Goal: Transaction & Acquisition: Purchase product/service

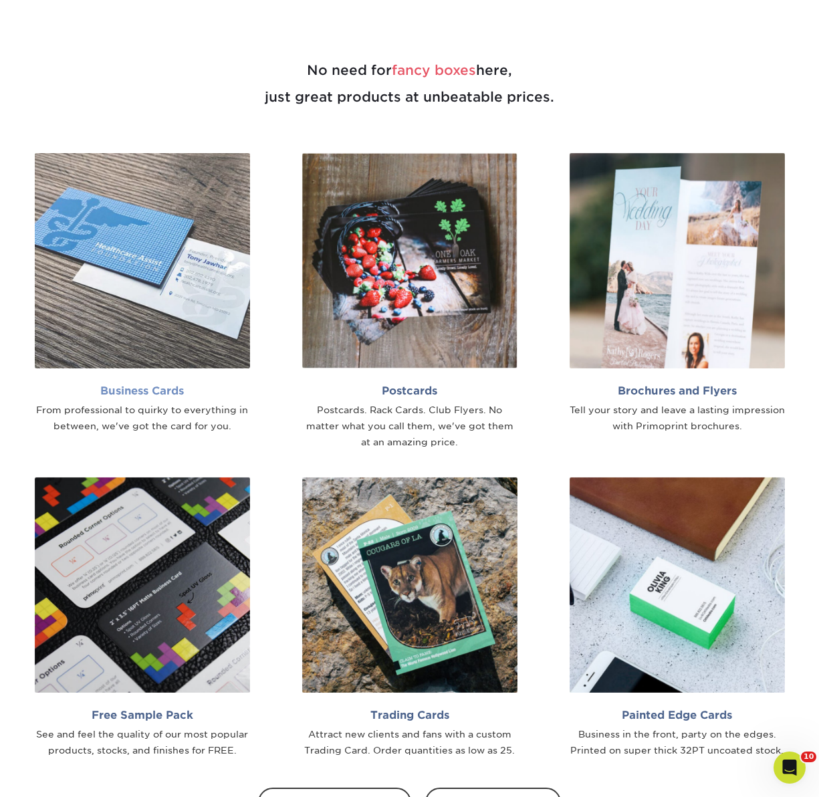
click at [162, 263] on img at bounding box center [142, 260] width 215 height 215
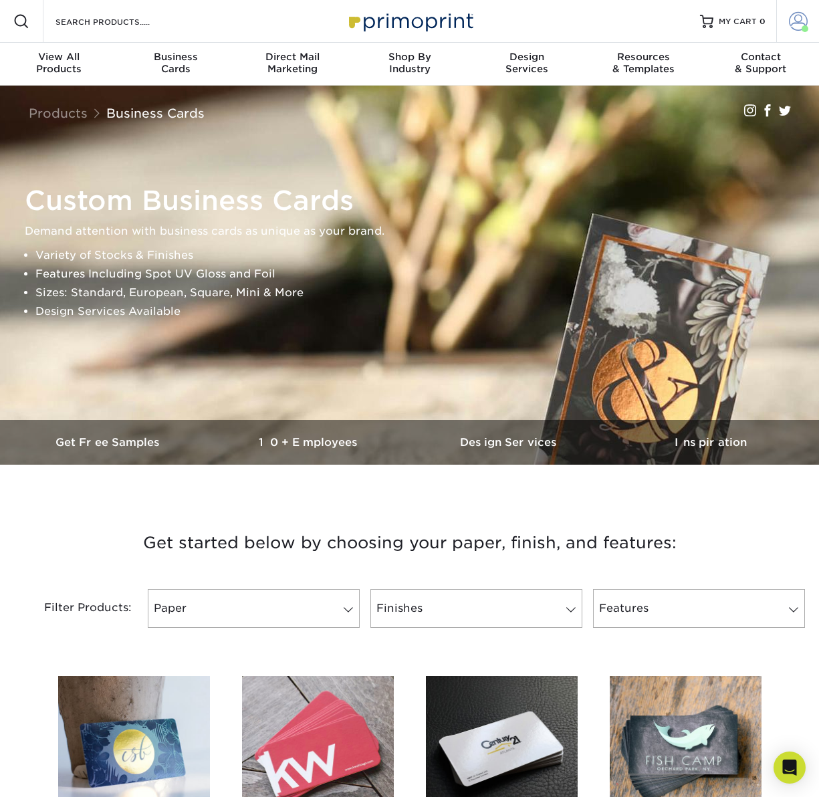
click at [801, 22] on span at bounding box center [798, 21] width 19 height 19
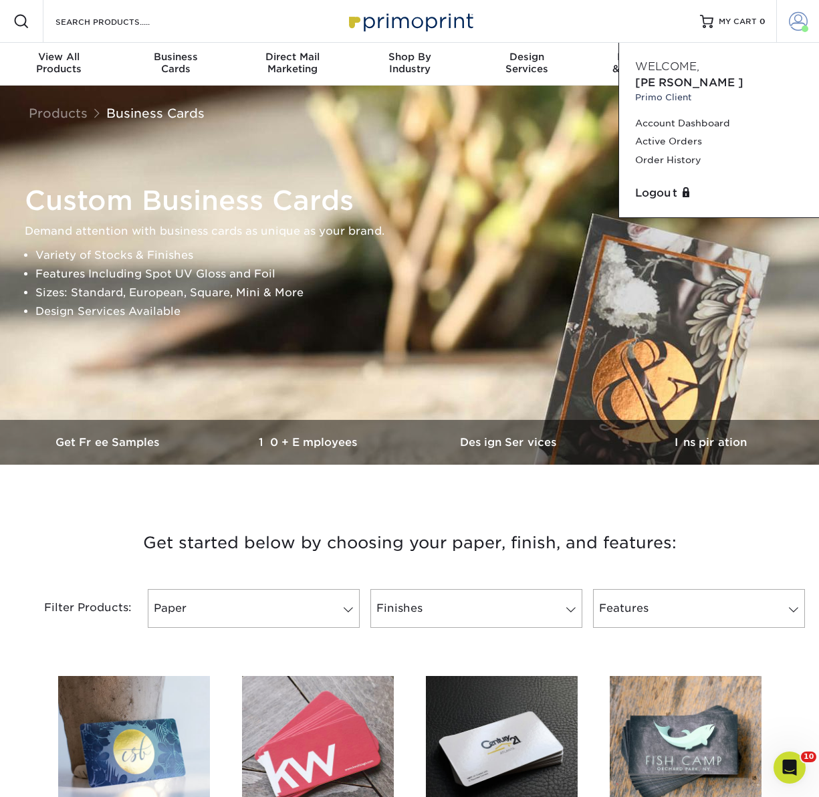
click at [801, 21] on span at bounding box center [798, 21] width 19 height 19
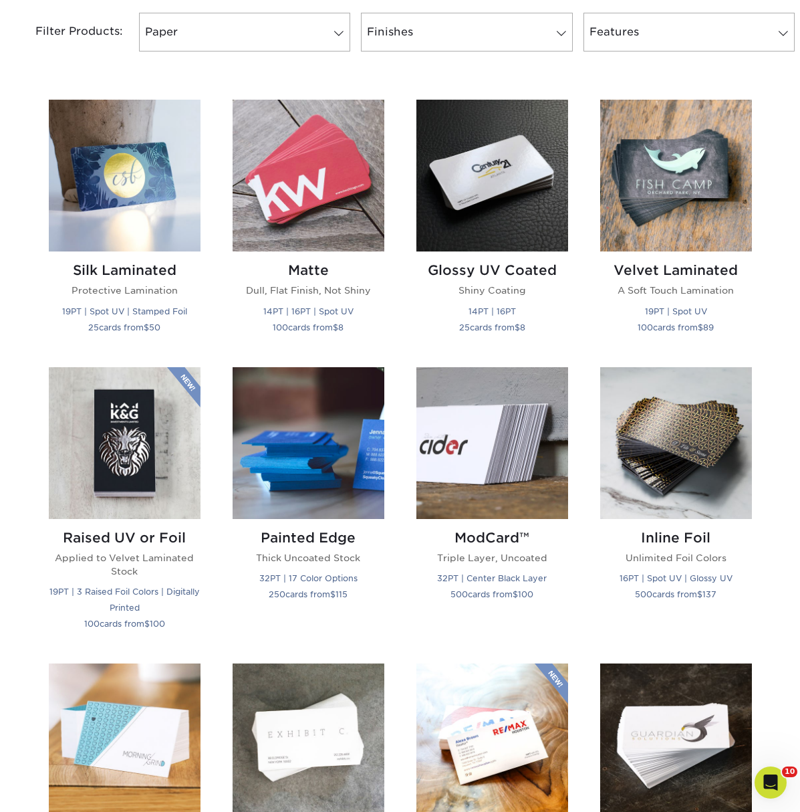
scroll to position [577, 0]
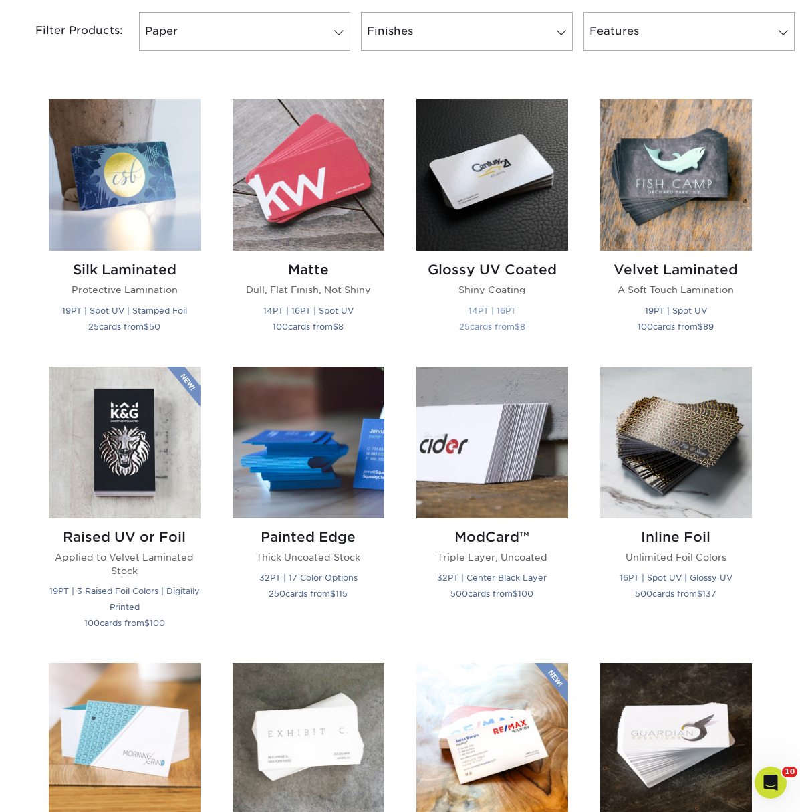
click at [495, 184] on img at bounding box center [492, 175] width 152 height 152
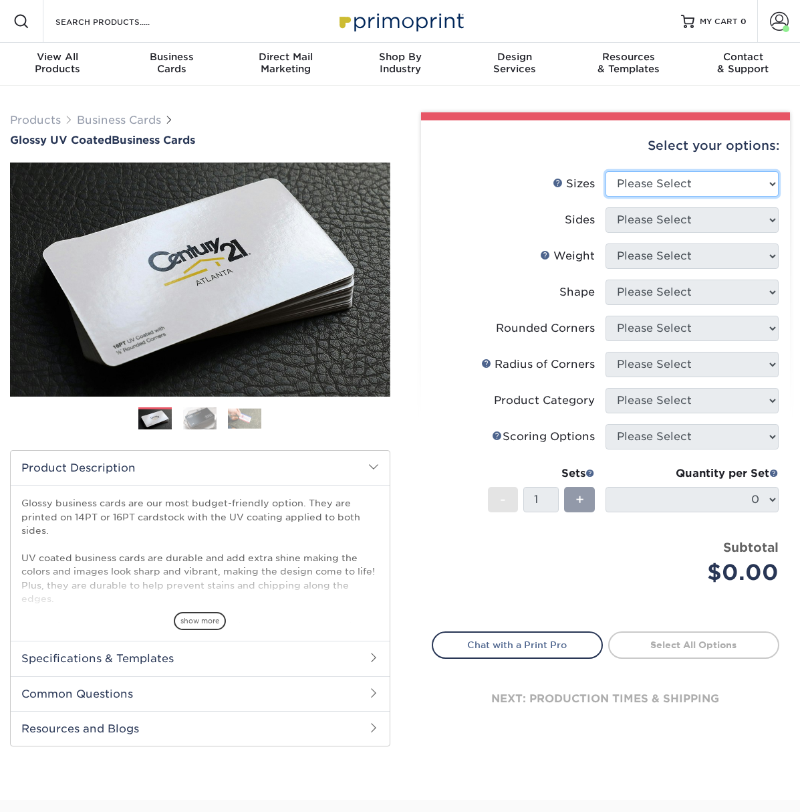
click at [622, 189] on select "Please Select 1.5" x 3.5" - Mini 1.75" x 3.5" - Mini 2" x 2" - Square 2" x 3" -…" at bounding box center [692, 183] width 173 height 25
select select "2.00x3.50"
click at [606, 171] on select "Please Select 1.5" x 3.5" - Mini 1.75" x 3.5" - Mini 2" x 2" - Square 2" x 3" -…" at bounding box center [692, 183] width 173 height 25
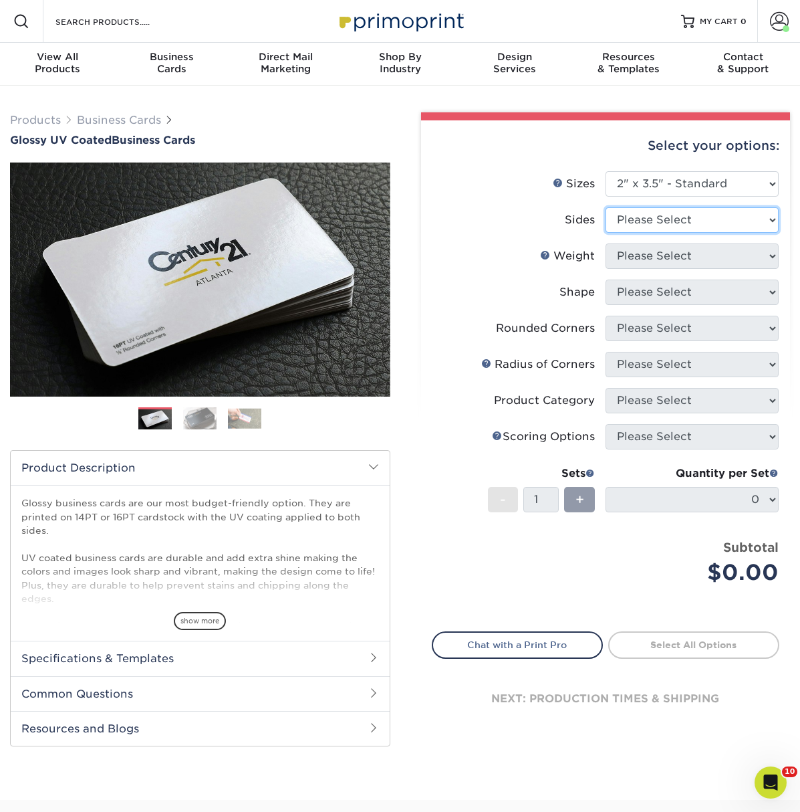
click at [662, 216] on select "Please Select Print Both Sides Print Front Only" at bounding box center [692, 219] width 173 height 25
select select "13abbda7-1d64-4f25-8bb2-c179b224825d"
click at [606, 207] on select "Please Select Print Both Sides Print Front Only" at bounding box center [692, 219] width 173 height 25
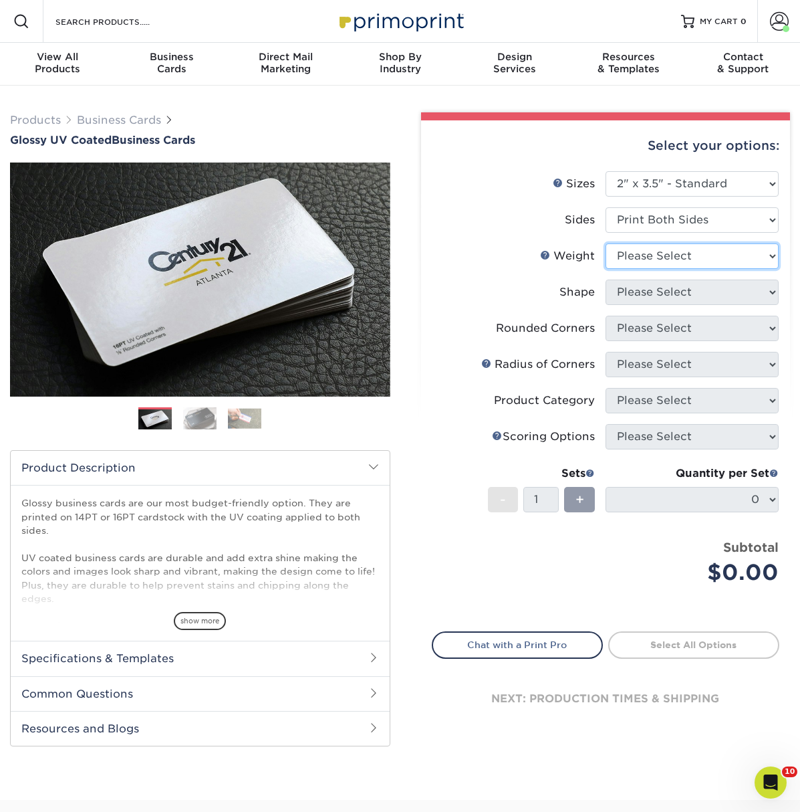
click at [666, 259] on select "Please Select 16PT 14PT" at bounding box center [692, 255] width 173 height 25
select select "14PT"
click at [606, 243] on select "Please Select 16PT 14PT" at bounding box center [692, 255] width 173 height 25
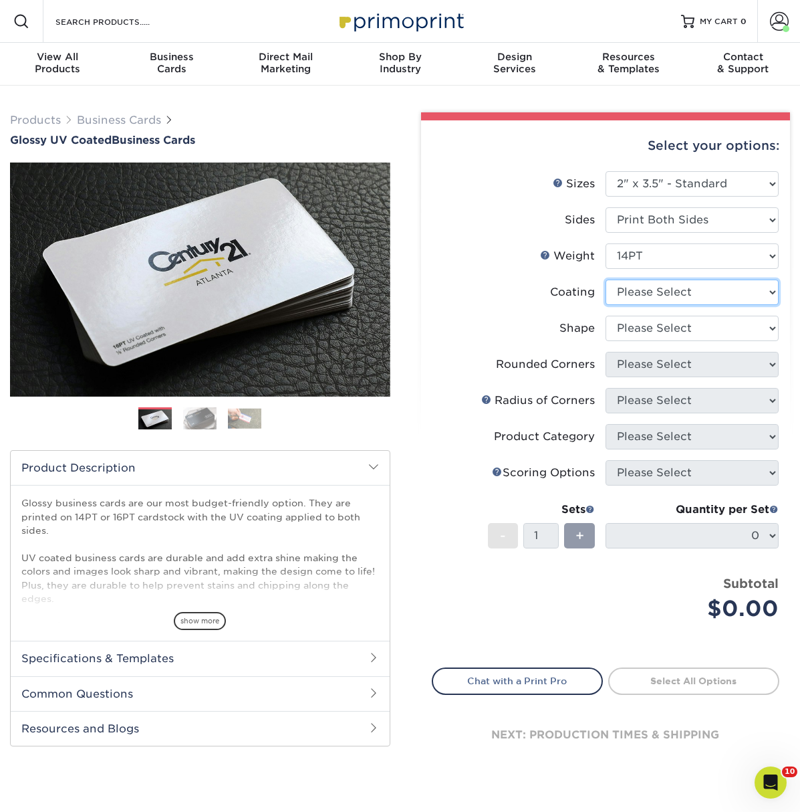
click at [650, 289] on select at bounding box center [692, 291] width 173 height 25
select select "ae367451-b2b8-45df-a344-0f05b6a12993"
click at [606, 279] on select at bounding box center [692, 291] width 173 height 25
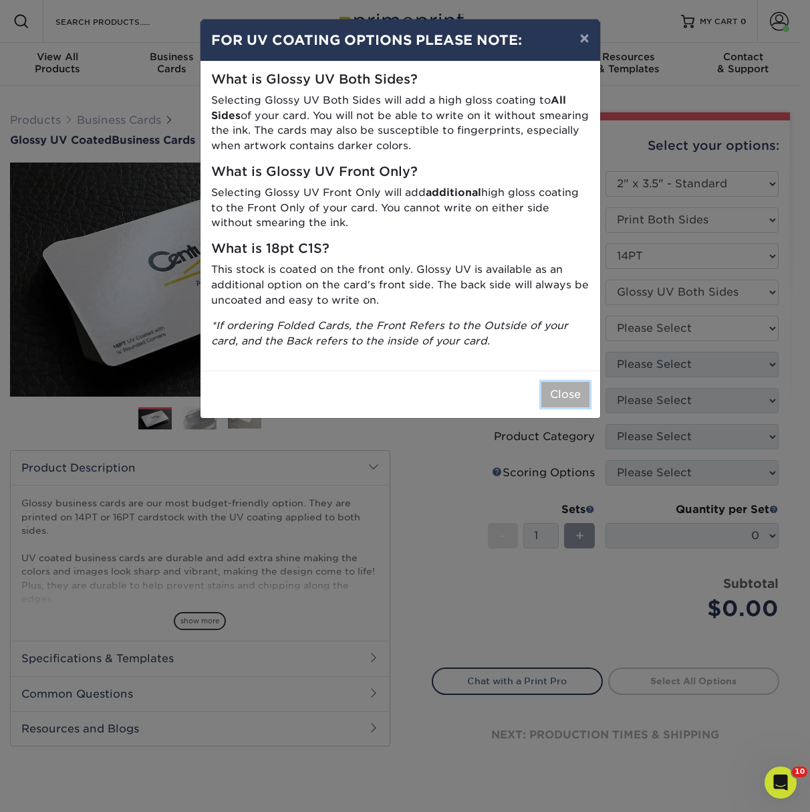
click at [553, 393] on button "Close" at bounding box center [565, 394] width 48 height 25
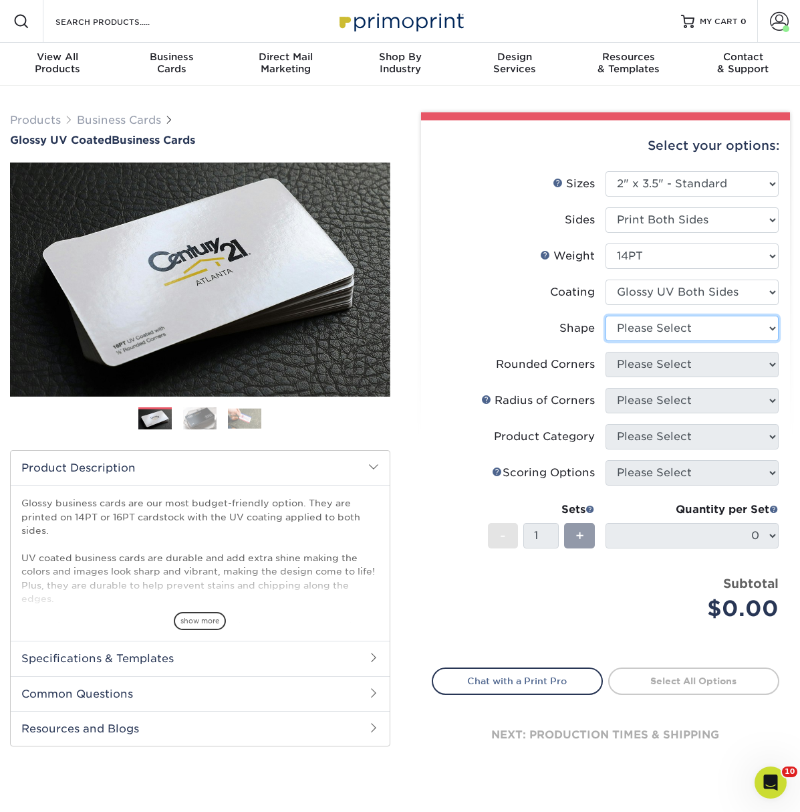
click at [675, 326] on select "Please Select Standard" at bounding box center [692, 328] width 173 height 25
click at [650, 331] on select "Please Select Standard" at bounding box center [692, 328] width 173 height 25
select select "standard"
click at [606, 316] on select "Please Select Standard" at bounding box center [692, 328] width 173 height 25
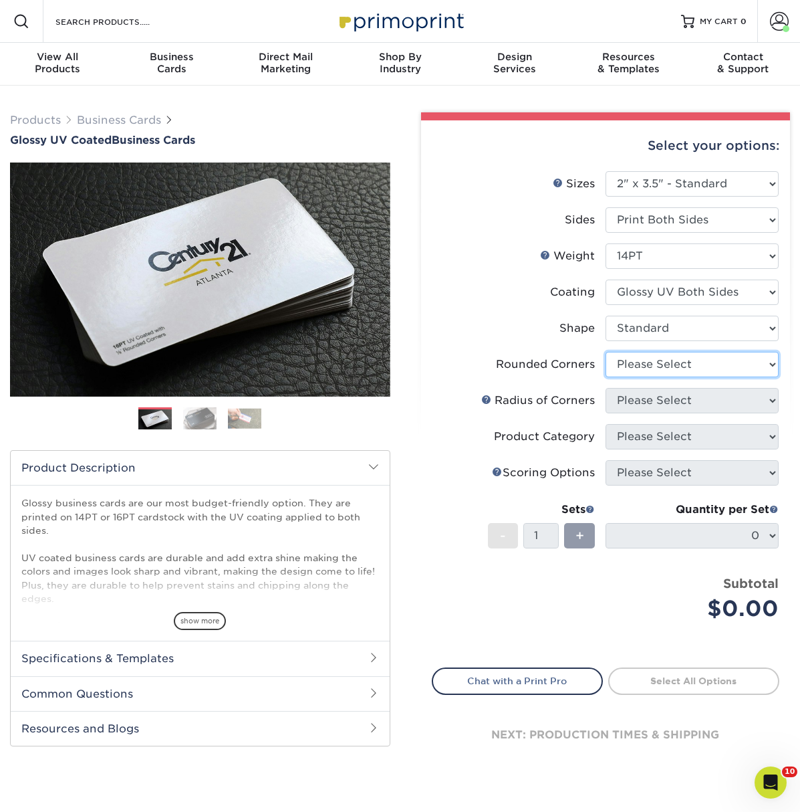
click at [652, 360] on select "Please Select Yes - Round 2 Corners Yes - Round 4 Corners No" at bounding box center [692, 364] width 173 height 25
select select "0"
click at [606, 352] on select "Please Select Yes - Round 2 Corners Yes - Round 4 Corners No" at bounding box center [692, 364] width 173 height 25
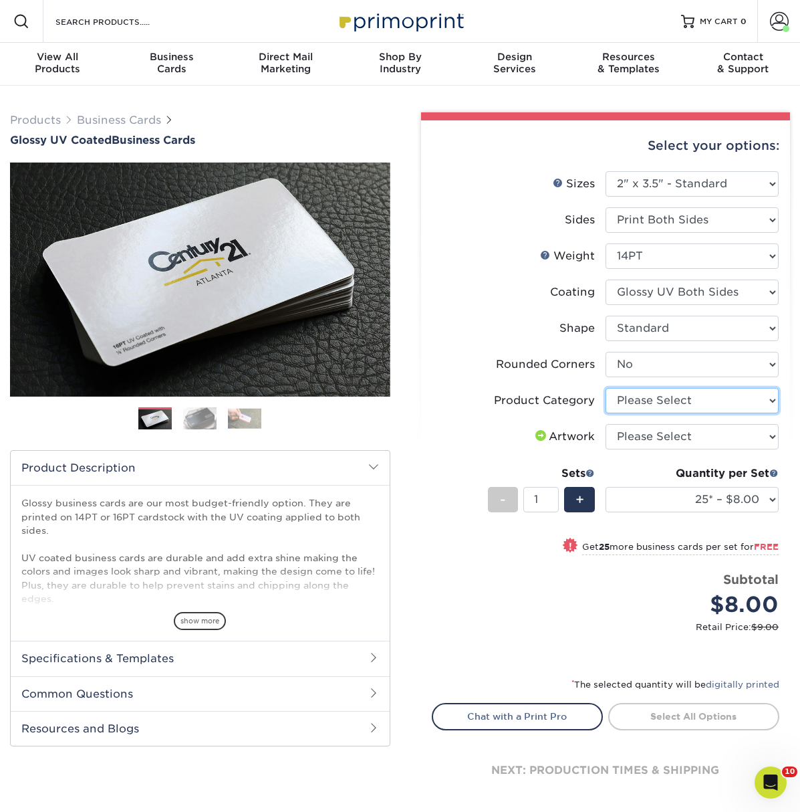
click at [636, 398] on select "Please Select Business Cards" at bounding box center [692, 400] width 173 height 25
select select "3b5148f1-0588-4f88-a218-97bcfdce65c1"
click at [606, 388] on select "Please Select Business Cards" at bounding box center [692, 400] width 173 height 25
click at [637, 446] on select "Please Select I will upload files I need a design - $100" at bounding box center [692, 436] width 173 height 25
select select "upload"
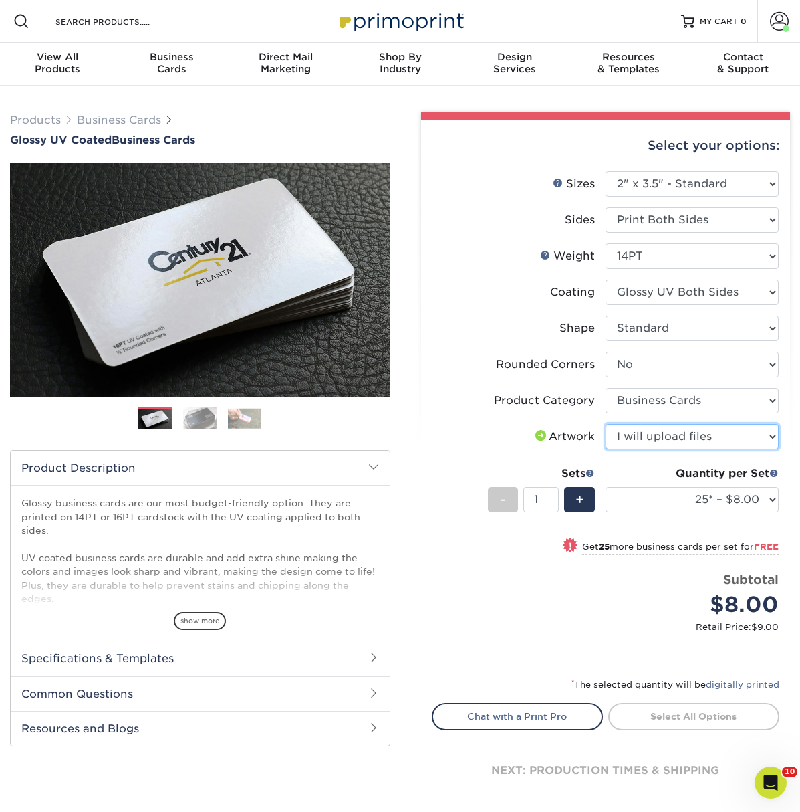
click at [606, 424] on select "Please Select I will upload files I need a design - $100" at bounding box center [692, 436] width 173 height 25
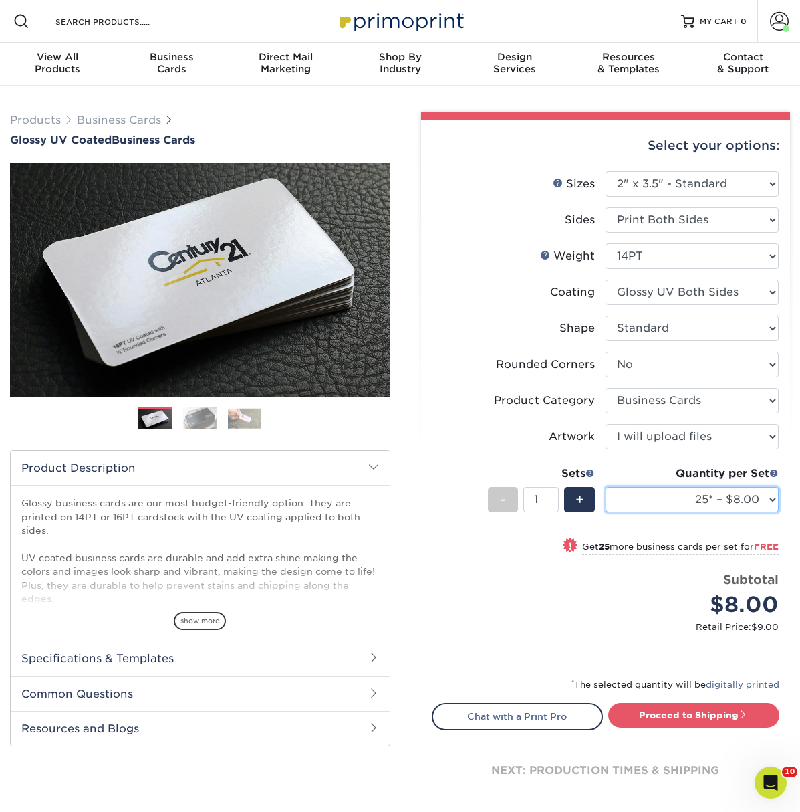
click at [644, 501] on select "25* – $8.00 50* – $8.00 100* – $8.00 250* – $15.00 500 – $30.00 1000 – $37.00 2…" at bounding box center [692, 499] width 173 height 25
select select "250* – $15.00"
click at [606, 487] on select "25* – $8.00 50* – $8.00 100* – $8.00 250* – $15.00 500 – $30.00 1000 – $37.00 2…" at bounding box center [692, 499] width 173 height 25
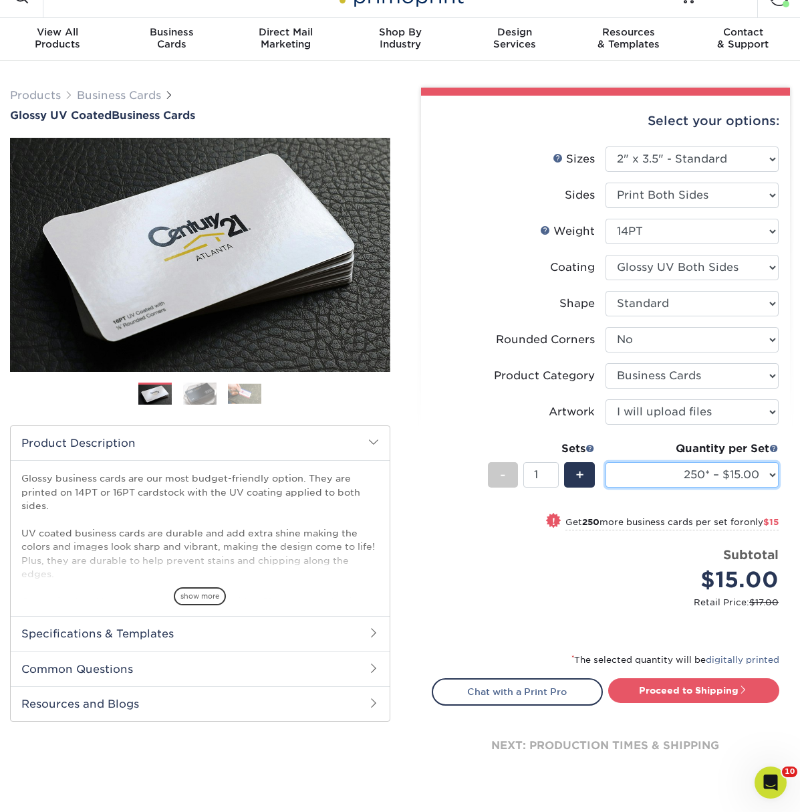
scroll to position [31, 0]
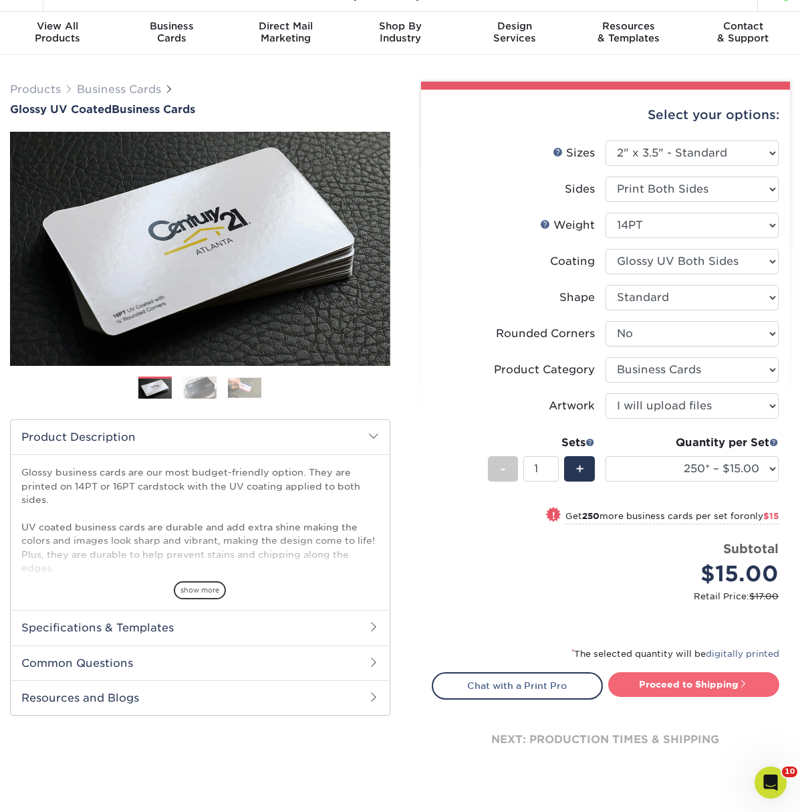
click at [670, 682] on link "Proceed to Shipping" at bounding box center [693, 684] width 171 height 24
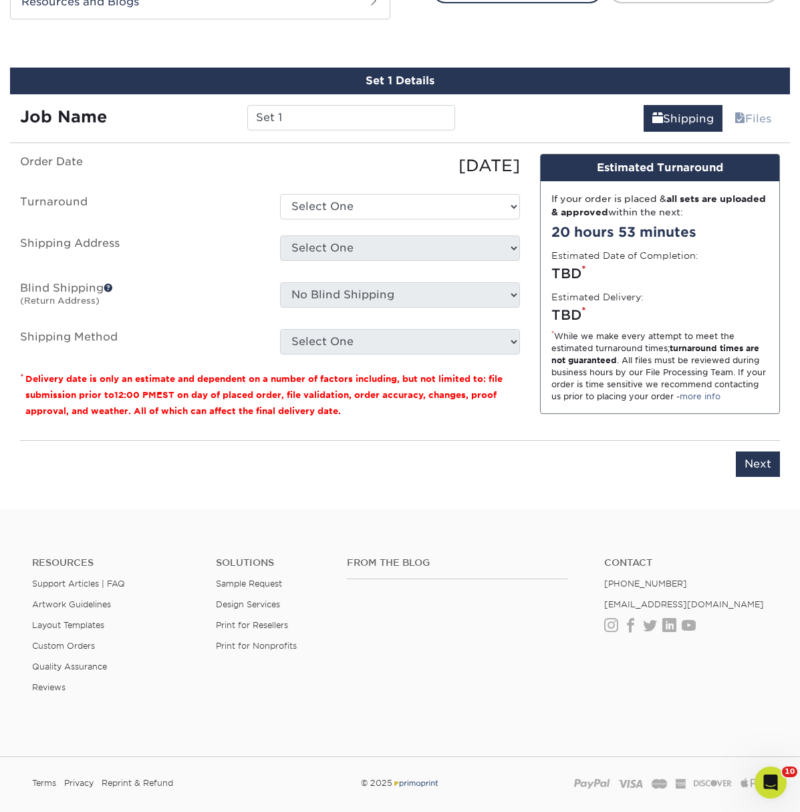
scroll to position [727, 0]
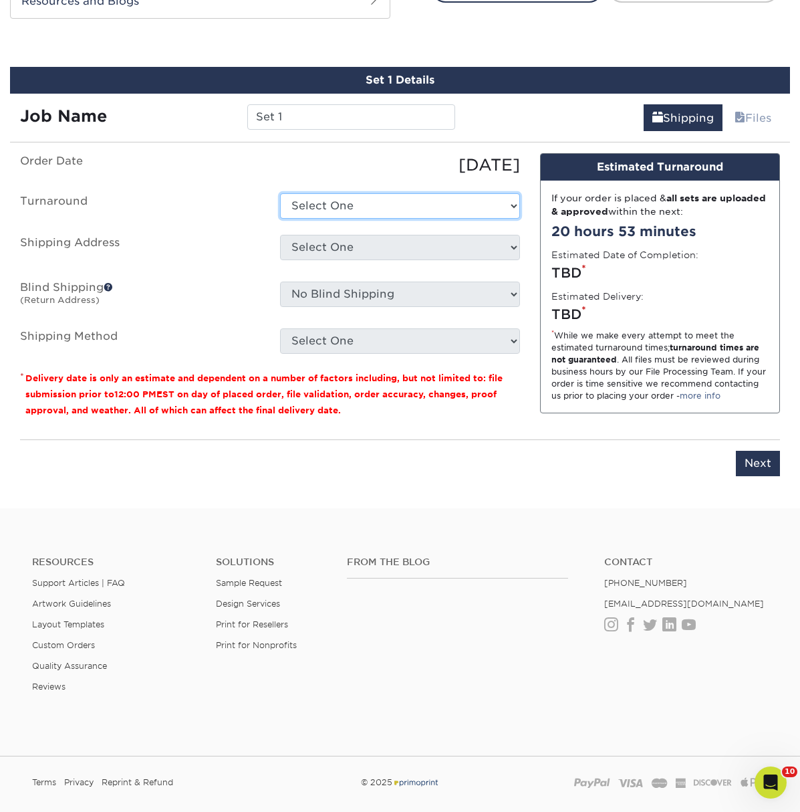
click at [311, 201] on select "Select One 2-4 Business Days 2 Day Next Business Day" at bounding box center [400, 205] width 240 height 25
select select "2e813298-a2ed-4903-a336-1d833251102b"
click at [280, 193] on select "Select One 2-4 Business Days 2 Day Next Business Day" at bounding box center [400, 205] width 240 height 25
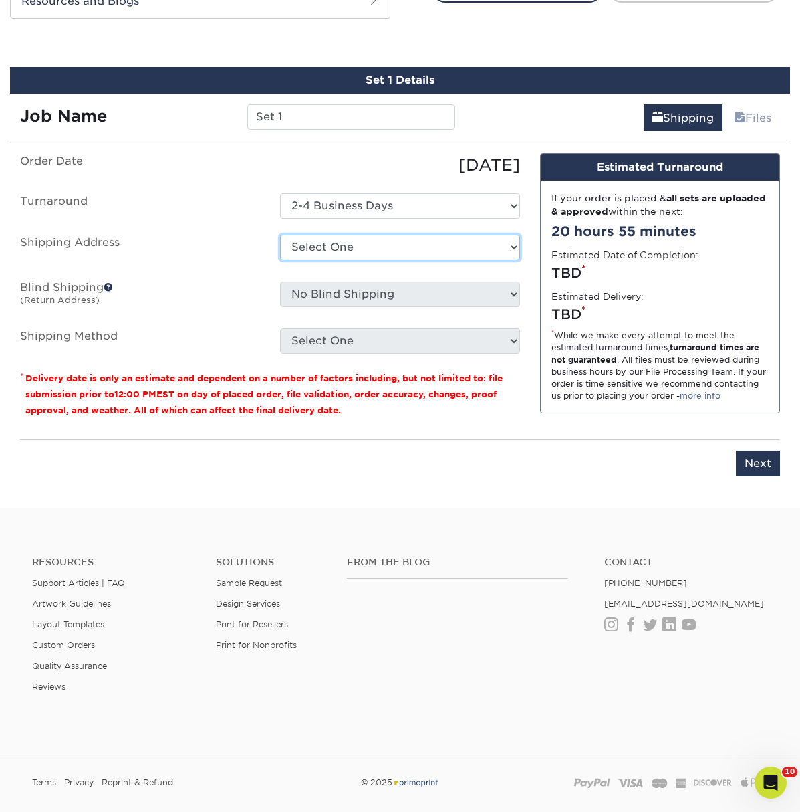
click at [394, 243] on select "Select One ACTION Alejandra Barragan Alicia Ramos AMEX Ariel Balbuena Aspen Rid…" at bounding box center [400, 247] width 240 height 25
select select "54022"
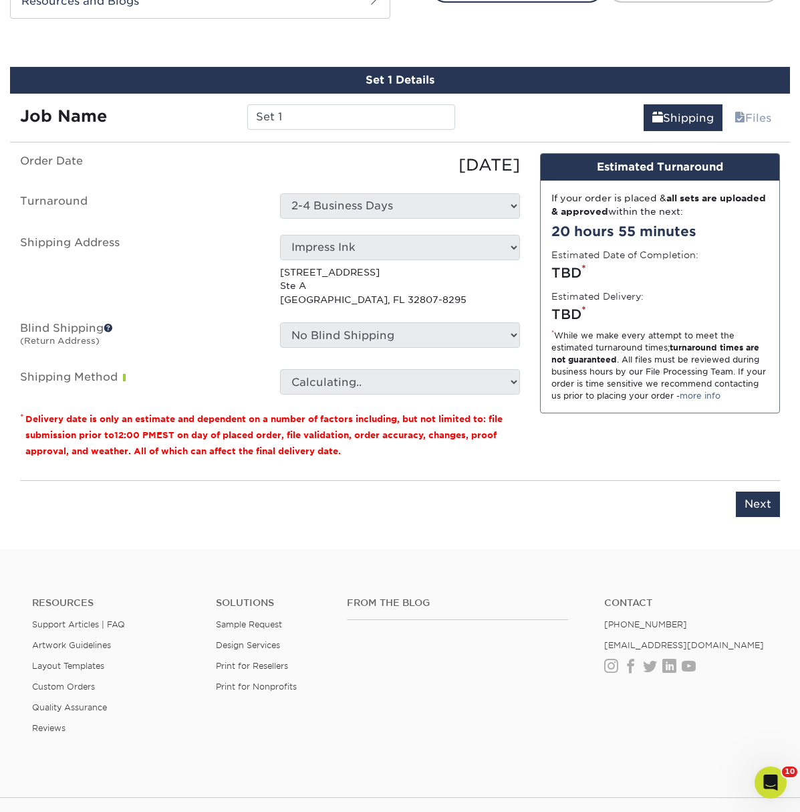
scroll to position [726, 0]
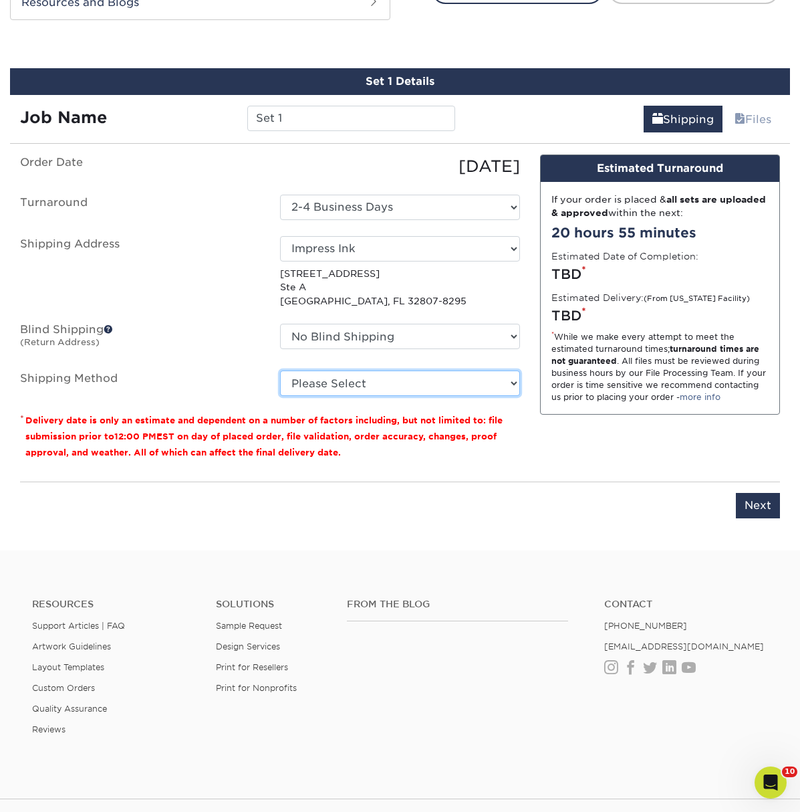
click at [437, 380] on select "Please Select Ground Shipping (+$7.84) 3 Day Shipping Service (+$15.33) 2 Day A…" at bounding box center [400, 382] width 240 height 25
select select "03"
click at [280, 370] on select "Please Select Ground Shipping (+$7.84) 3 Day Shipping Service (+$15.33) 2 Day A…" at bounding box center [400, 382] width 240 height 25
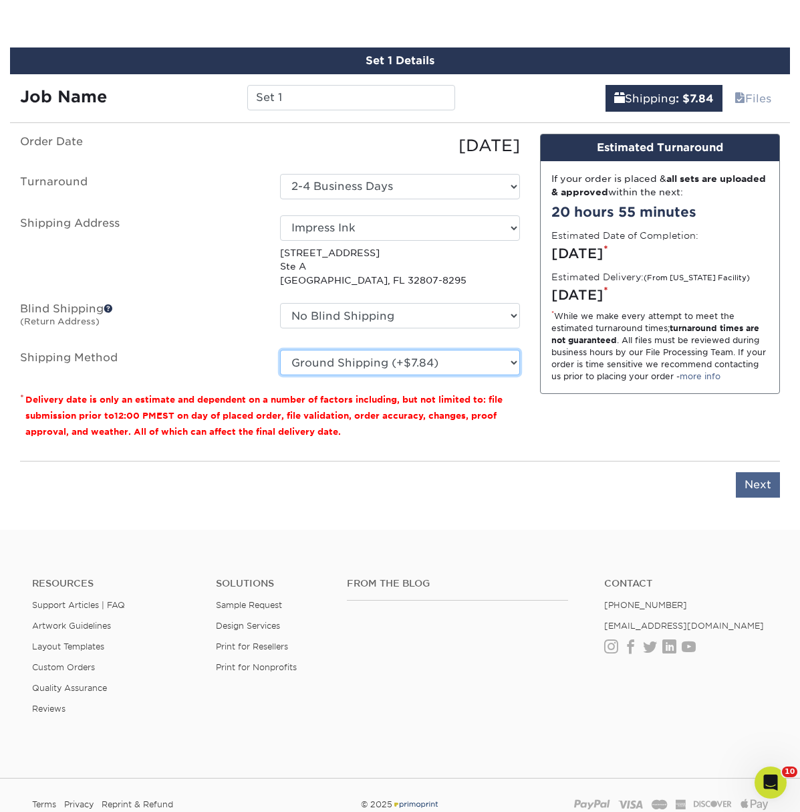
scroll to position [747, 0]
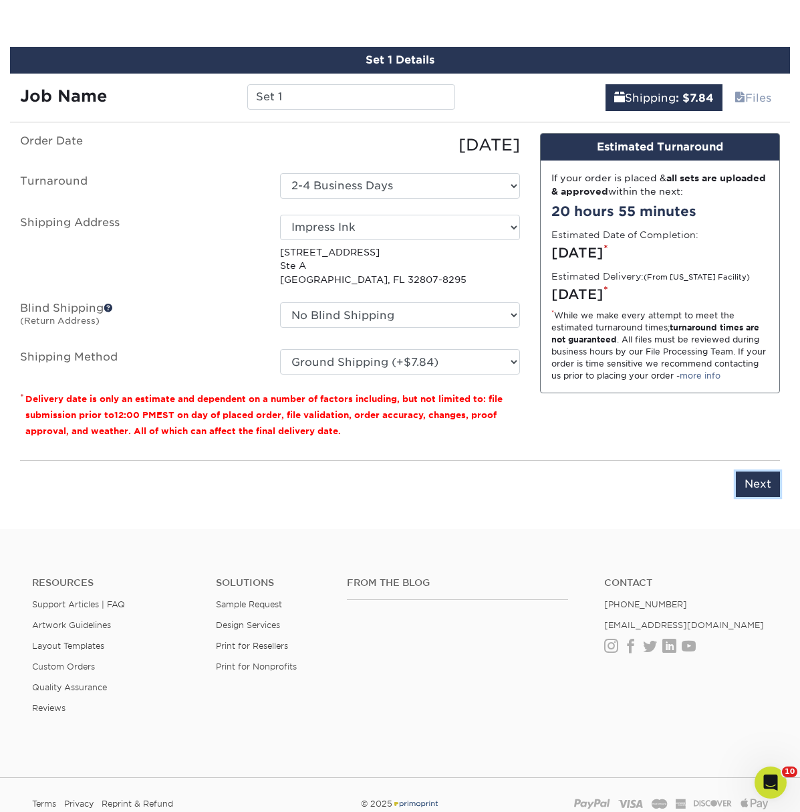
click at [756, 481] on input "Next" at bounding box center [758, 483] width 44 height 25
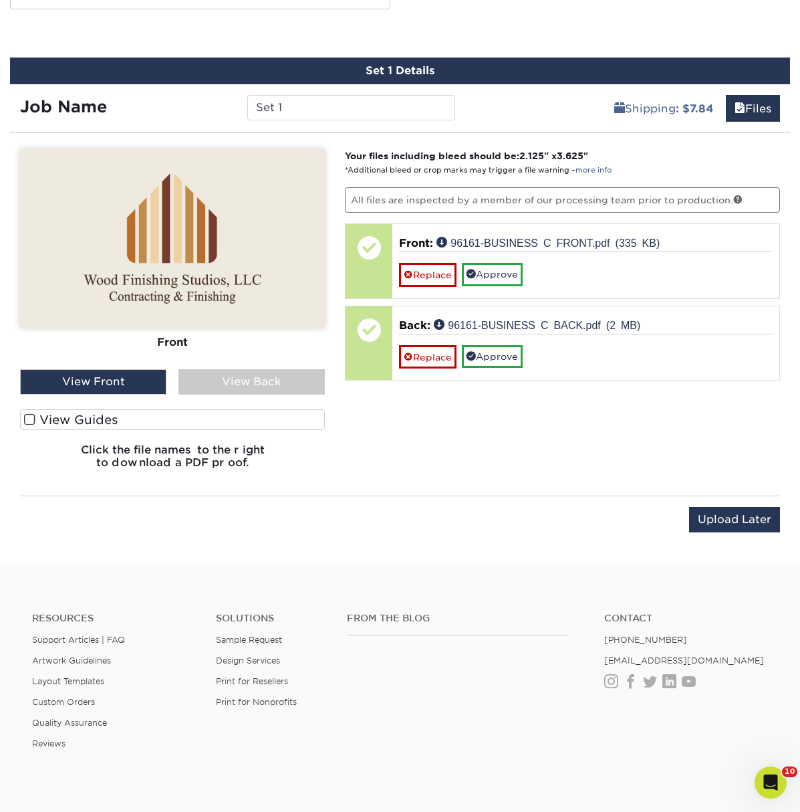
scroll to position [735, 0]
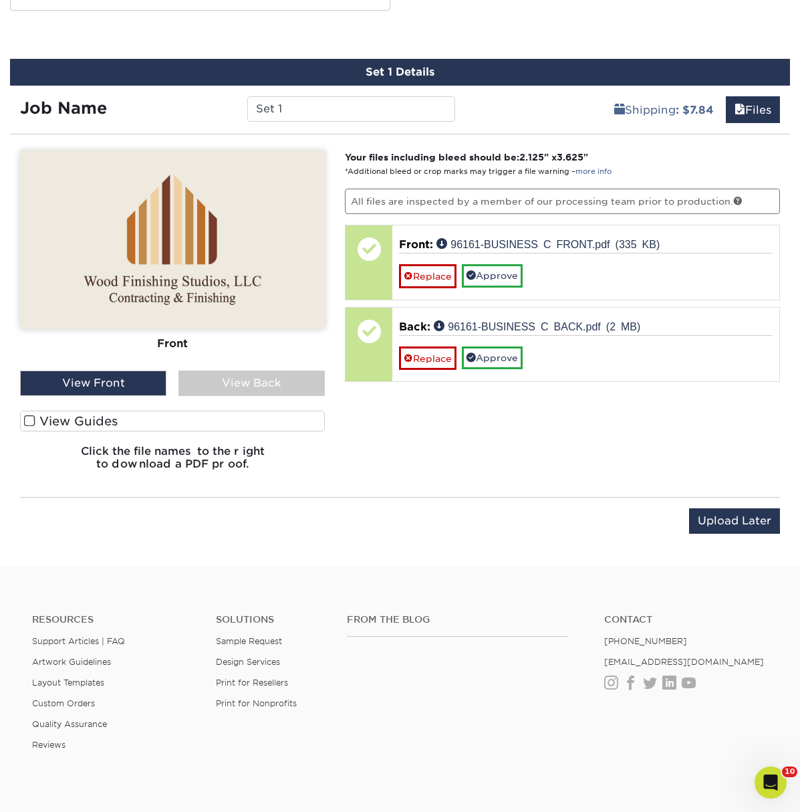
click at [201, 380] on div "View Back" at bounding box center [251, 382] width 146 height 25
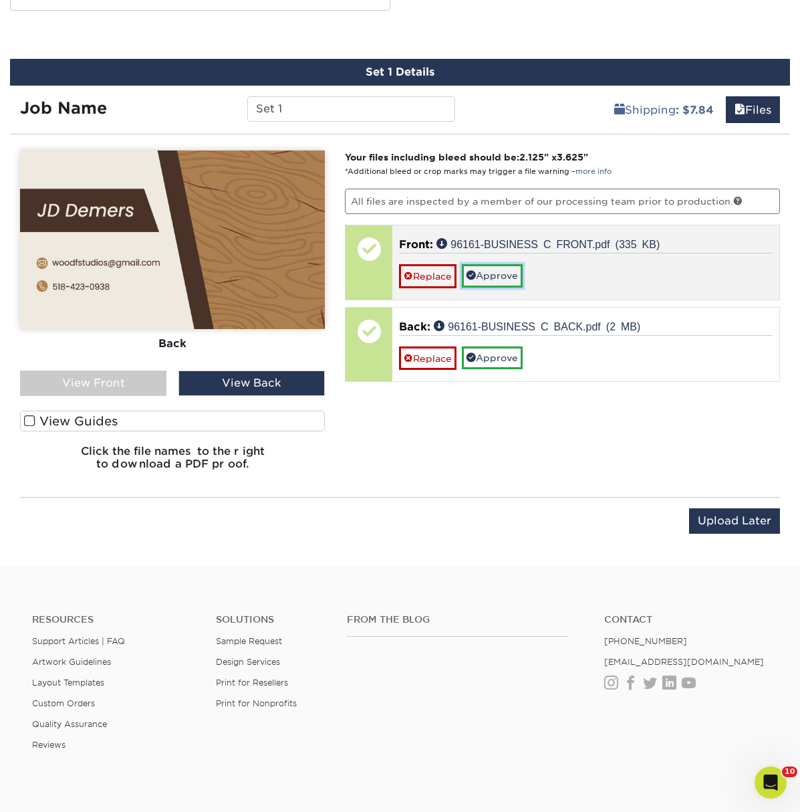
click at [500, 272] on link "Approve" at bounding box center [492, 275] width 61 height 23
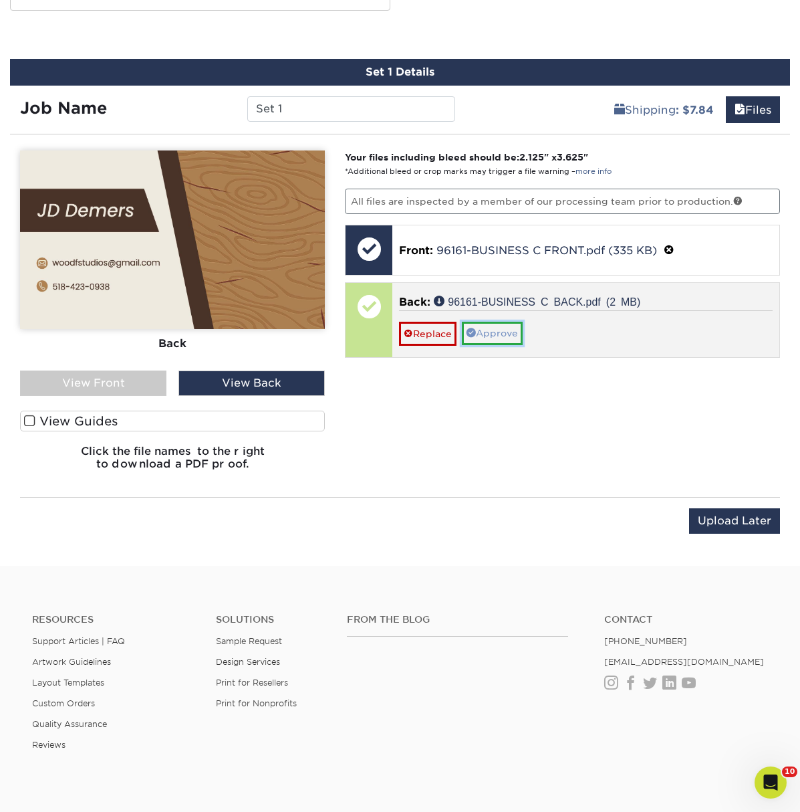
click at [502, 326] on link "Approve" at bounding box center [492, 333] width 61 height 23
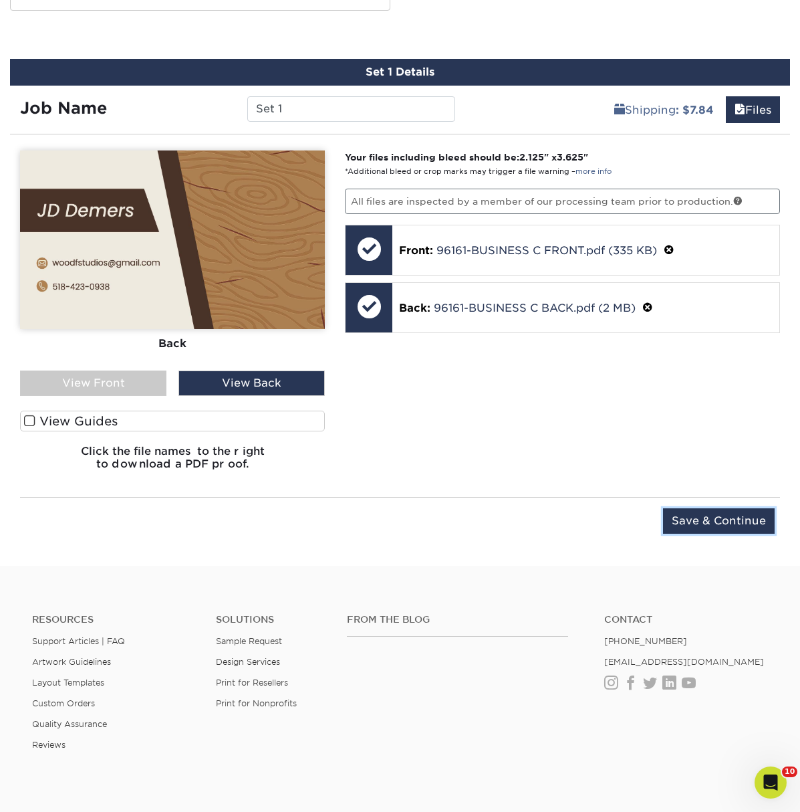
click at [688, 517] on input "Save & Continue" at bounding box center [719, 520] width 112 height 25
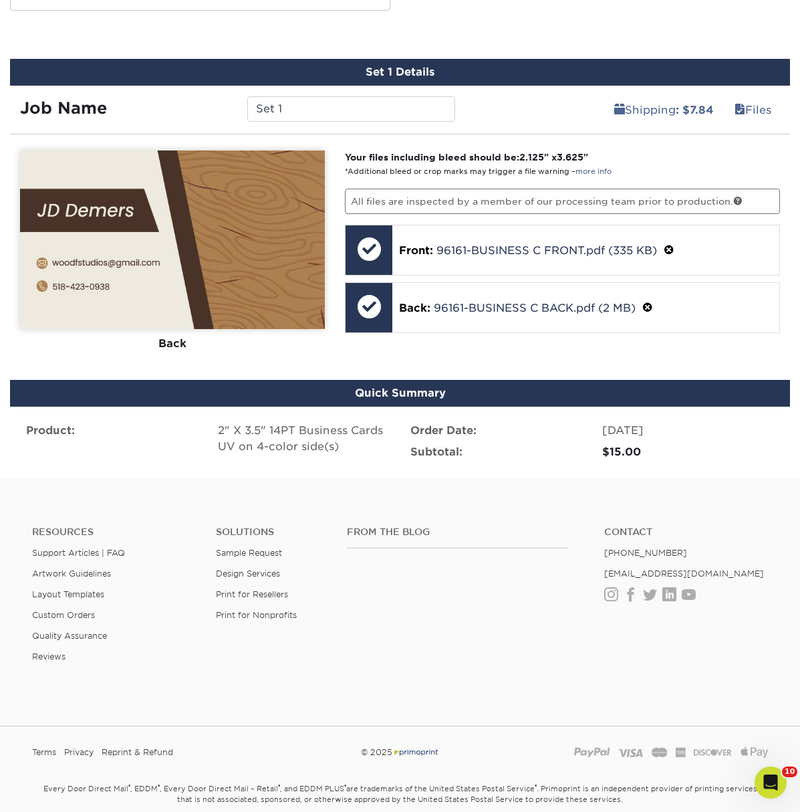
scroll to position [694, 0]
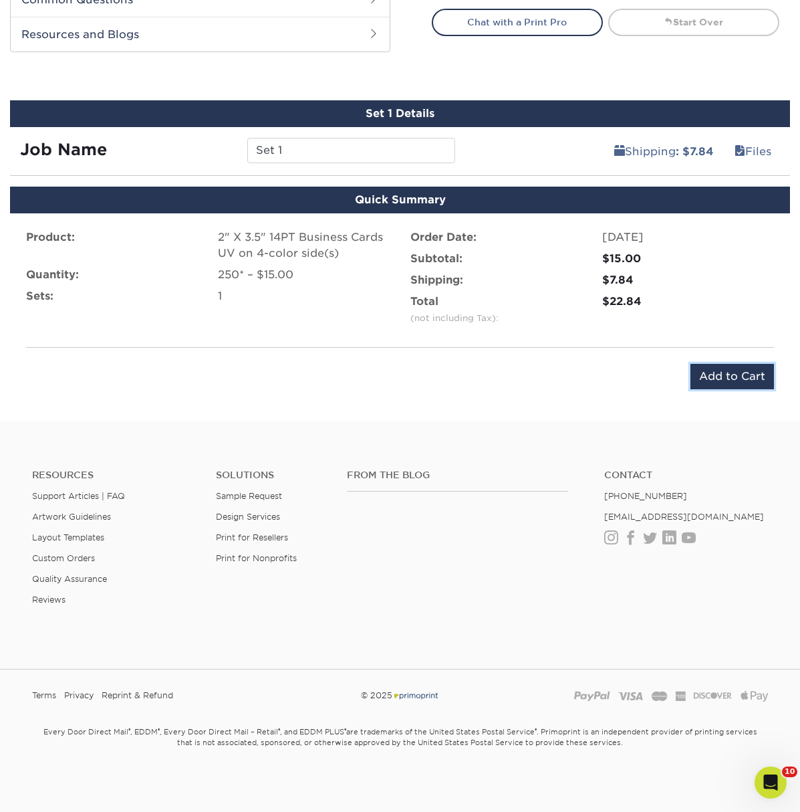
click at [721, 378] on input "Add to Cart" at bounding box center [733, 376] width 84 height 25
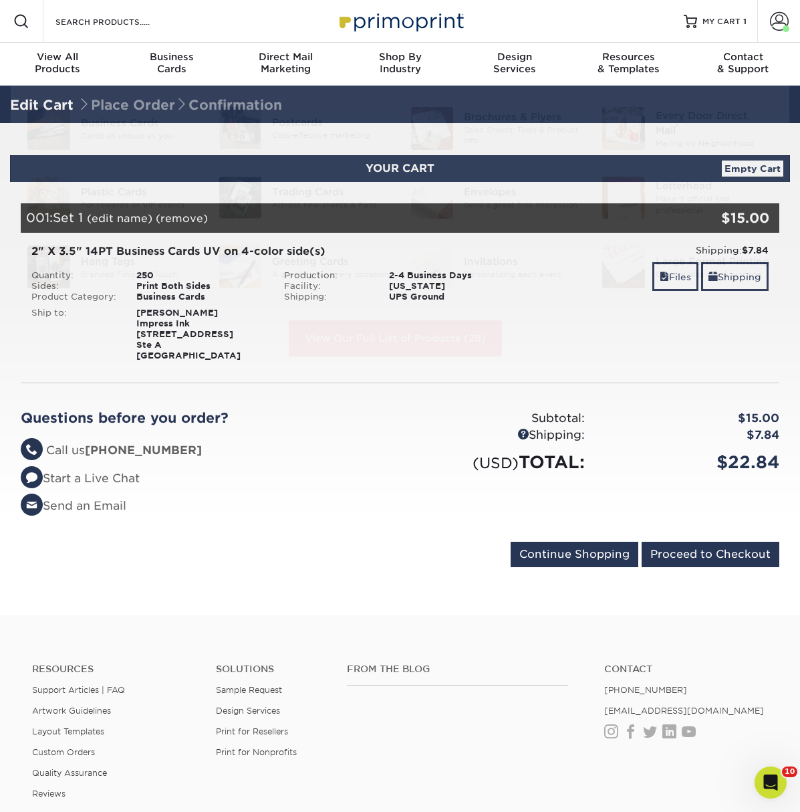
click at [620, 434] on div "$7.84" at bounding box center [692, 434] width 195 height 17
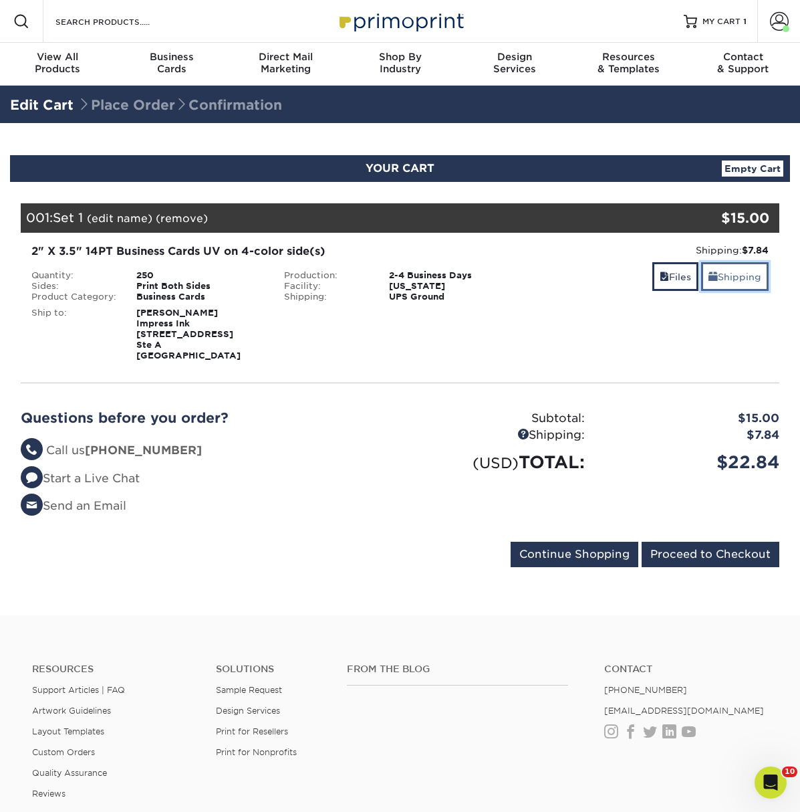
click at [735, 272] on link "Shipping" at bounding box center [735, 276] width 68 height 29
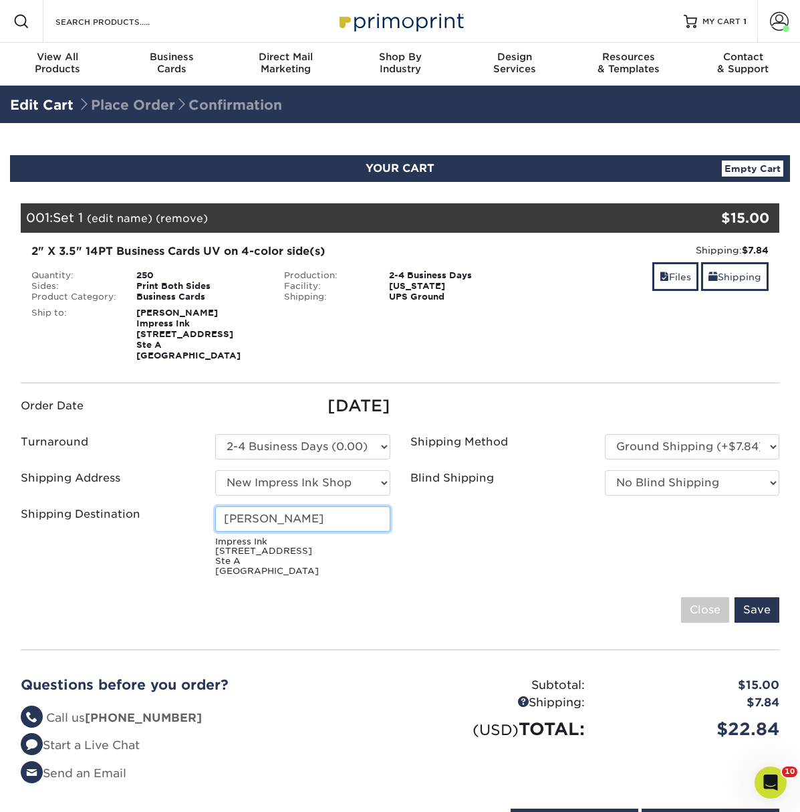
click at [277, 509] on input "Tim Loucks" at bounding box center [302, 518] width 174 height 25
click at [276, 516] on input "Tim Loucks" at bounding box center [302, 518] width 174 height 25
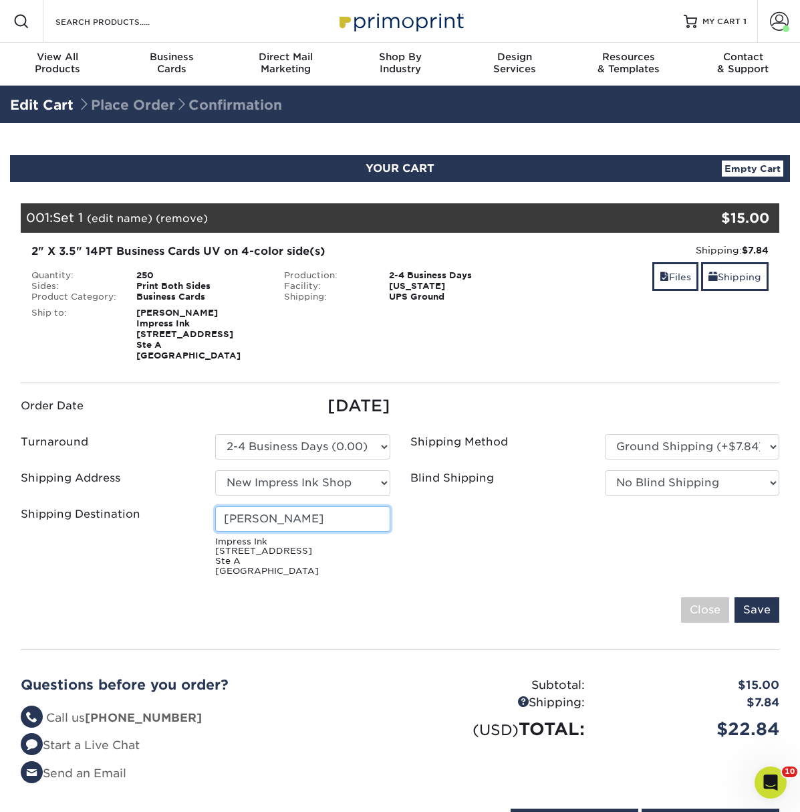
click at [294, 523] on input "Matthew Sison" at bounding box center [302, 518] width 174 height 25
type input "Huan Le"
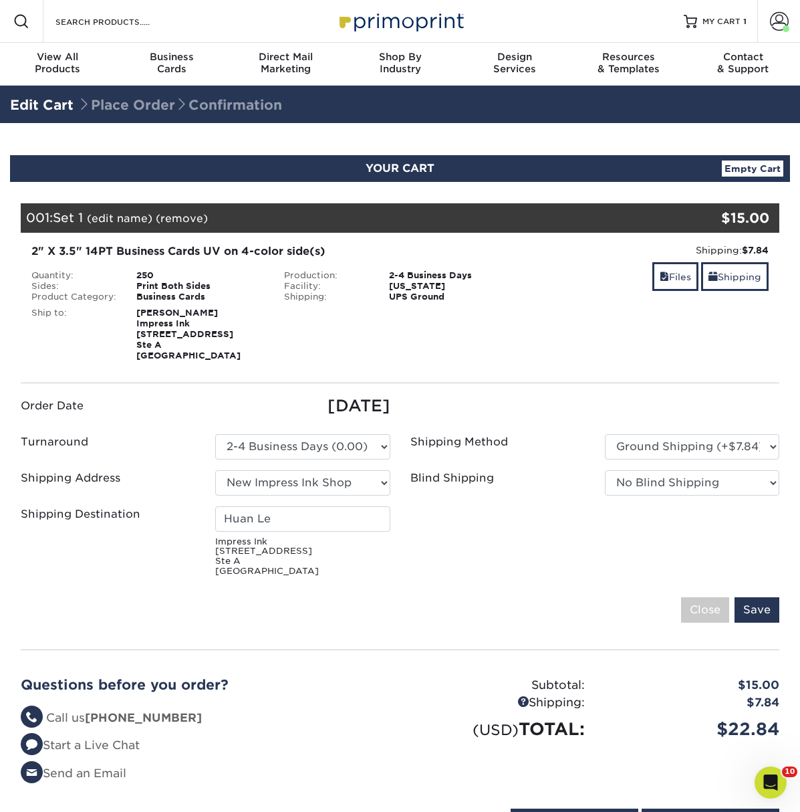
click at [401, 613] on div "Save Close" at bounding box center [400, 609] width 759 height 25
click at [773, 608] on input "Save" at bounding box center [757, 609] width 45 height 25
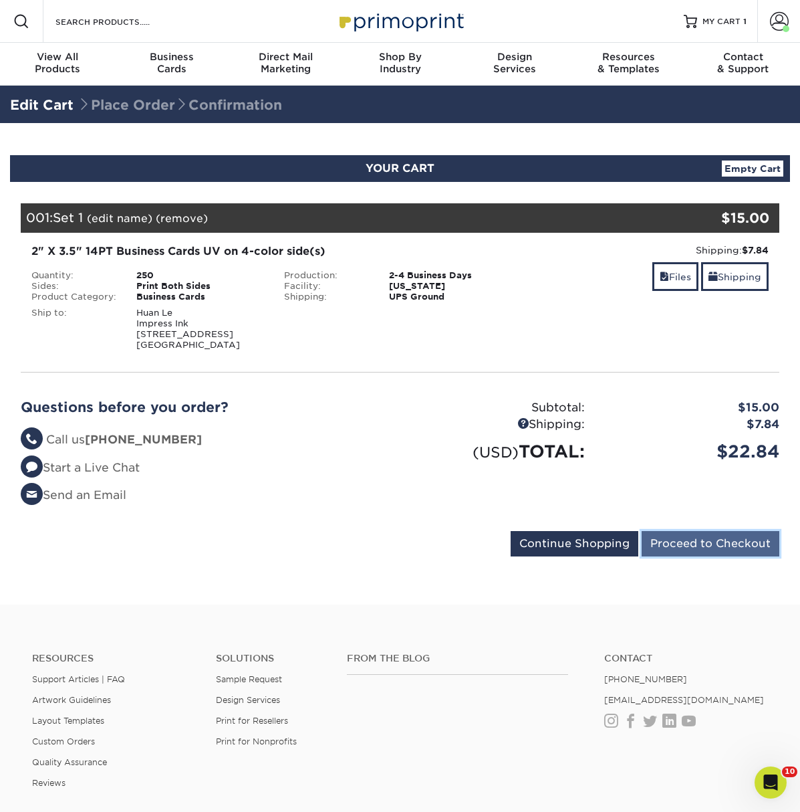
click at [676, 539] on input "Proceed to Checkout" at bounding box center [711, 543] width 138 height 25
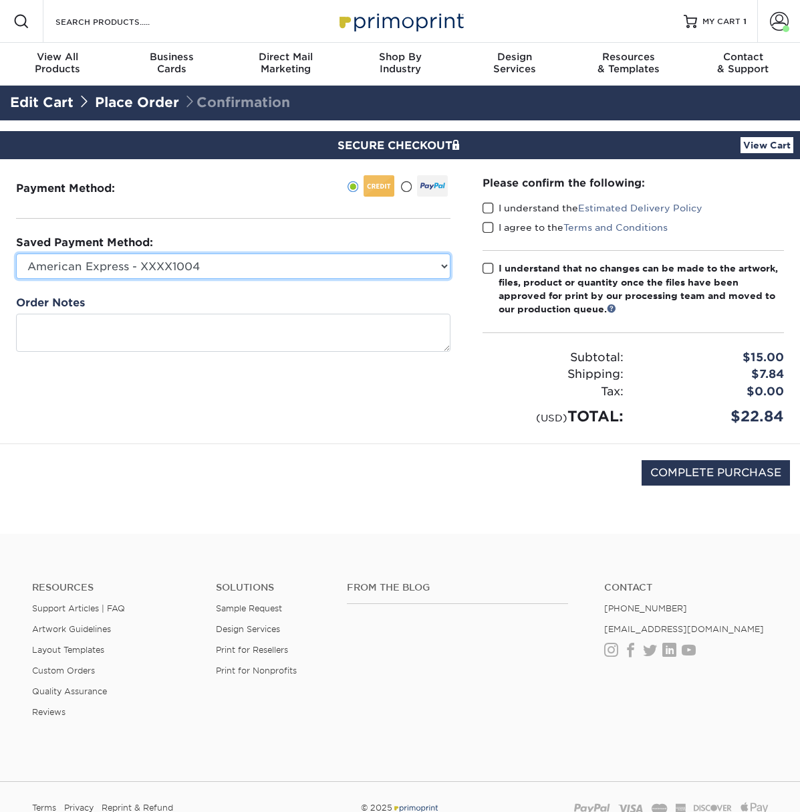
click at [404, 273] on select "American Express - XXXX1004 Visa - XXXX8490 American Express - XXXX3000 Visa - …" at bounding box center [233, 265] width 434 height 25
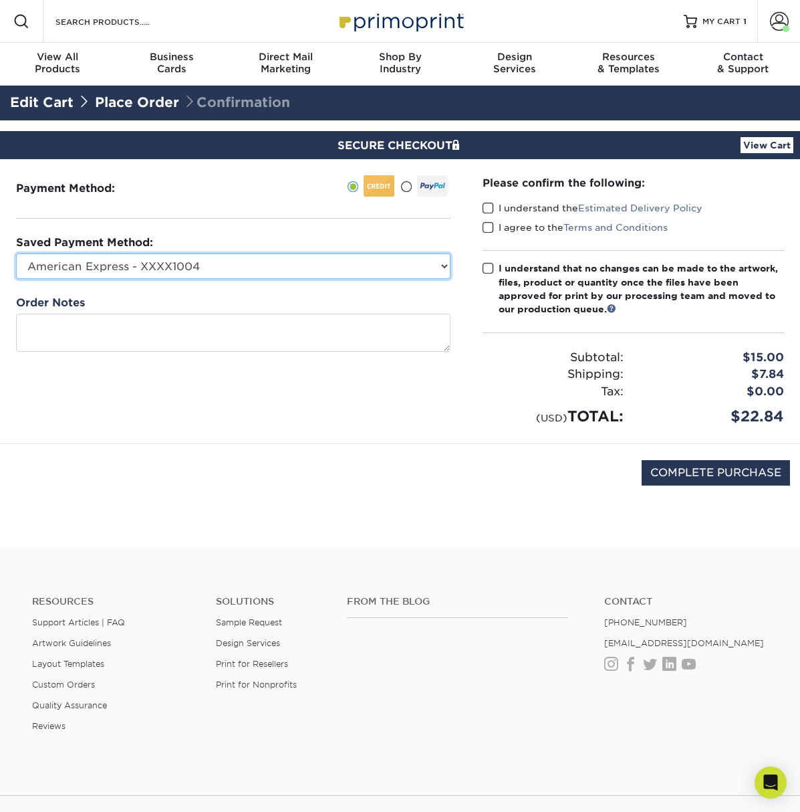
select select "68010"
click at [16, 253] on select "American Express - XXXX1004 Visa - XXXX8490 American Express - XXXX3000 Visa - …" at bounding box center [233, 265] width 434 height 25
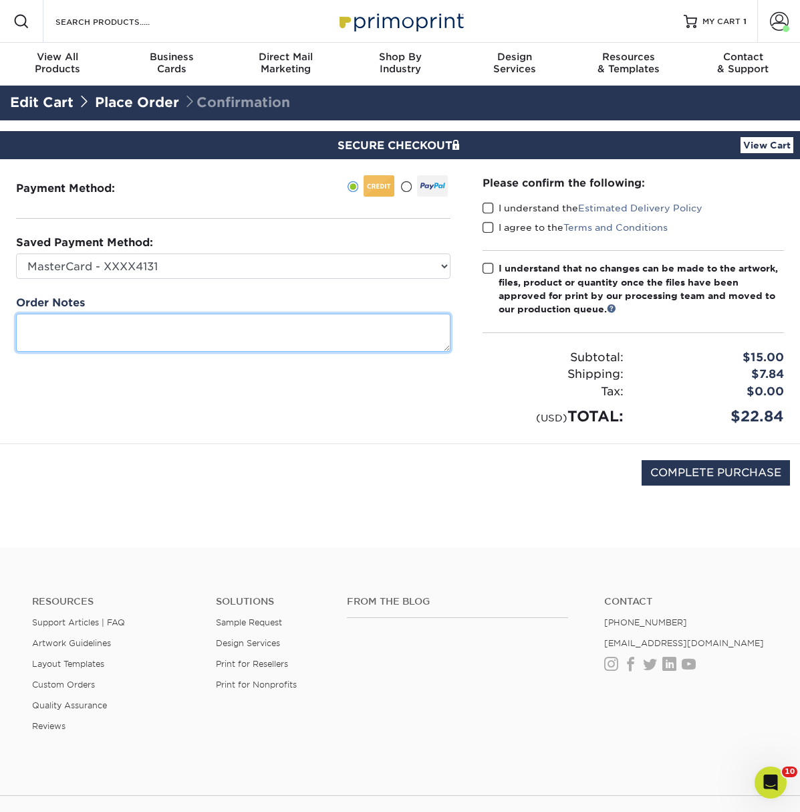
click at [372, 329] on textarea at bounding box center [233, 333] width 434 height 38
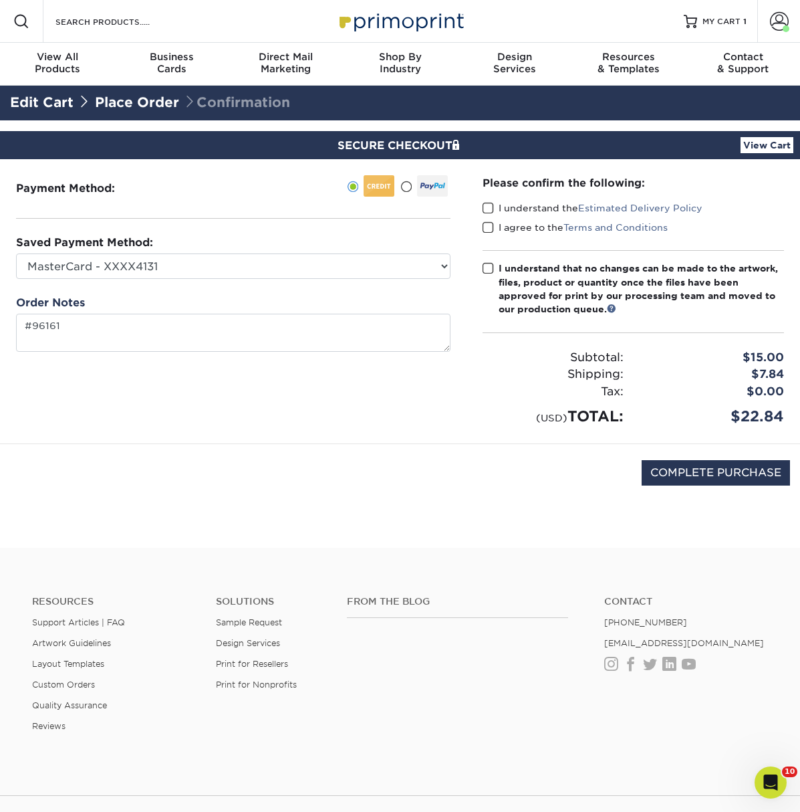
type textarea "96161"
click at [491, 211] on span at bounding box center [488, 208] width 11 height 13
click at [0, 0] on input "I understand the Estimated Delivery Policy" at bounding box center [0, 0] width 0 height 0
click at [487, 221] on span at bounding box center [488, 227] width 11 height 13
click at [0, 0] on input "I agree to the Terms and Conditions" at bounding box center [0, 0] width 0 height 0
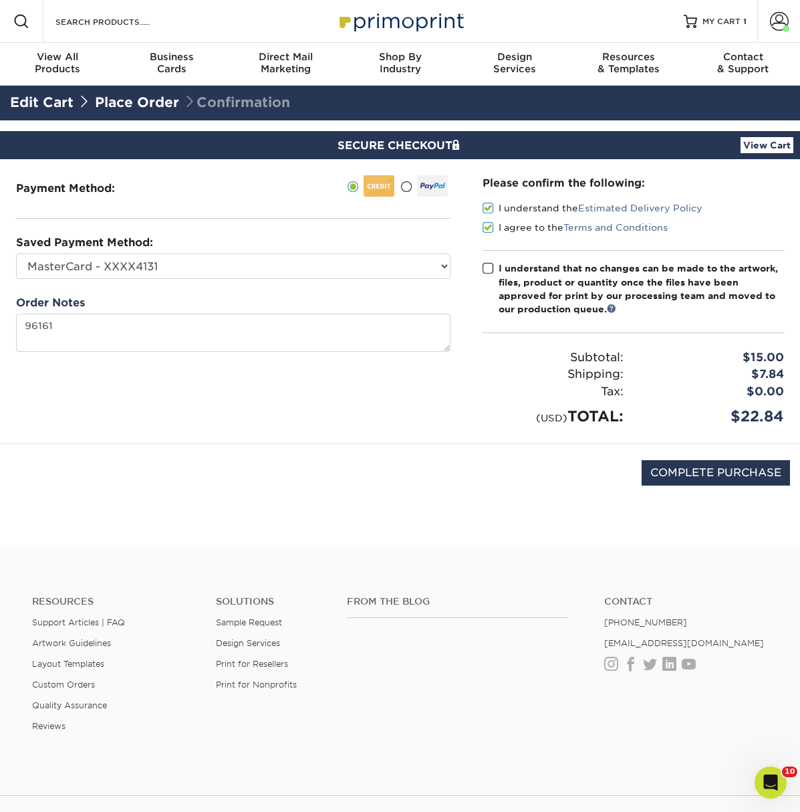
click at [490, 267] on span at bounding box center [488, 268] width 11 height 13
click at [0, 0] on input "I understand that no changes can be made to the artwork, files, product or quan…" at bounding box center [0, 0] width 0 height 0
click at [700, 478] on input "COMPLETE PURCHASE" at bounding box center [716, 472] width 148 height 25
type input "PROCESSING, PLEASE WAIT..."
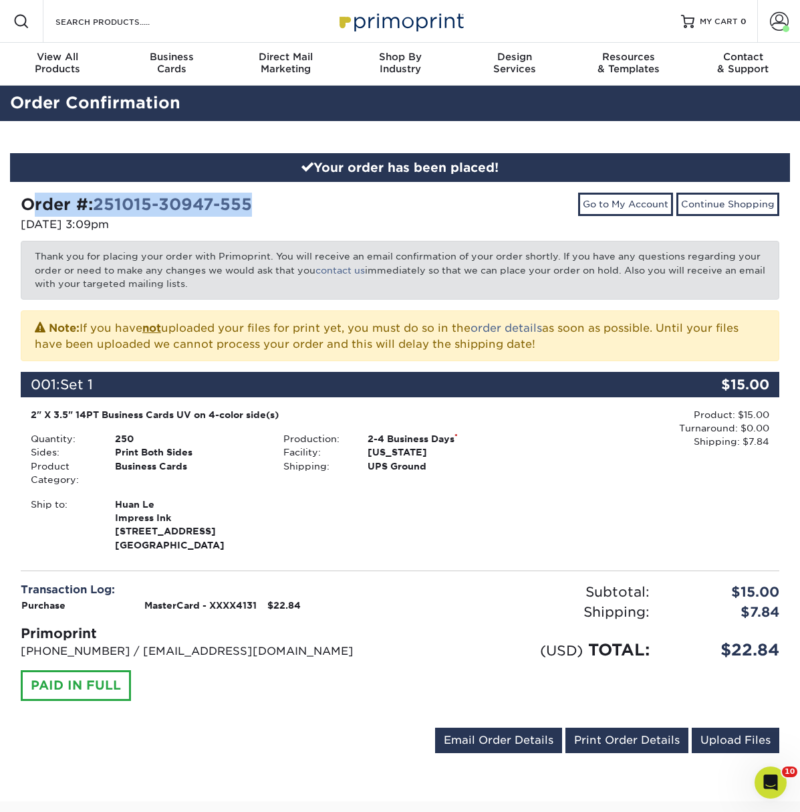
drag, startPoint x: 257, startPoint y: 209, endPoint x: 13, endPoint y: 193, distance: 243.8
click at [5, 195] on div "Your order has been placed! Order #: 251015-30947-555 10/15/2025 3:09pm Go to M…" at bounding box center [400, 461] width 800 height 680
copy strong "Order #: 251015-30947-555"
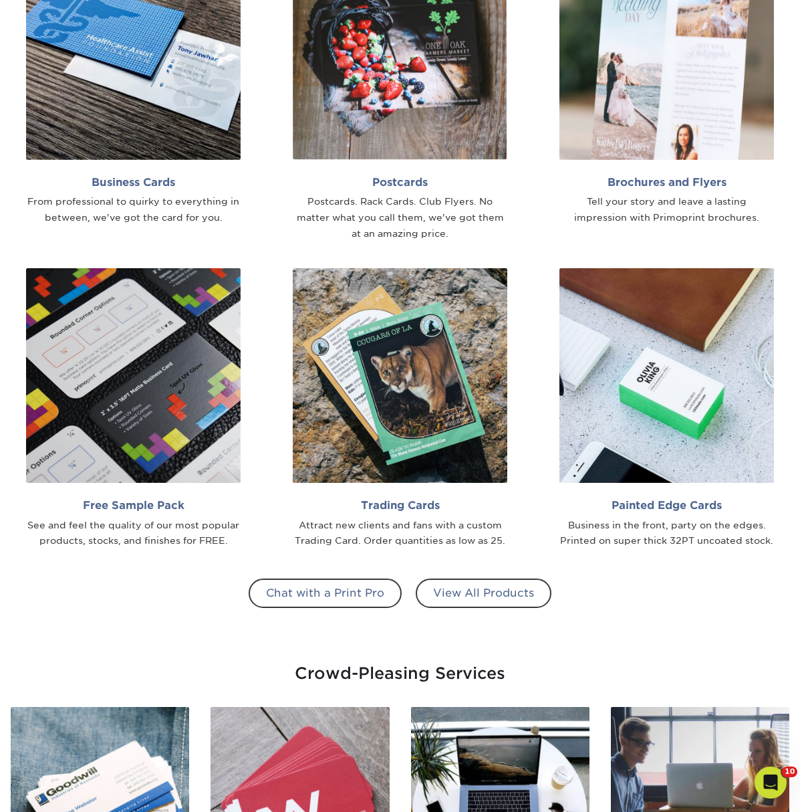
scroll to position [844, 0]
